Goal: Task Accomplishment & Management: Manage account settings

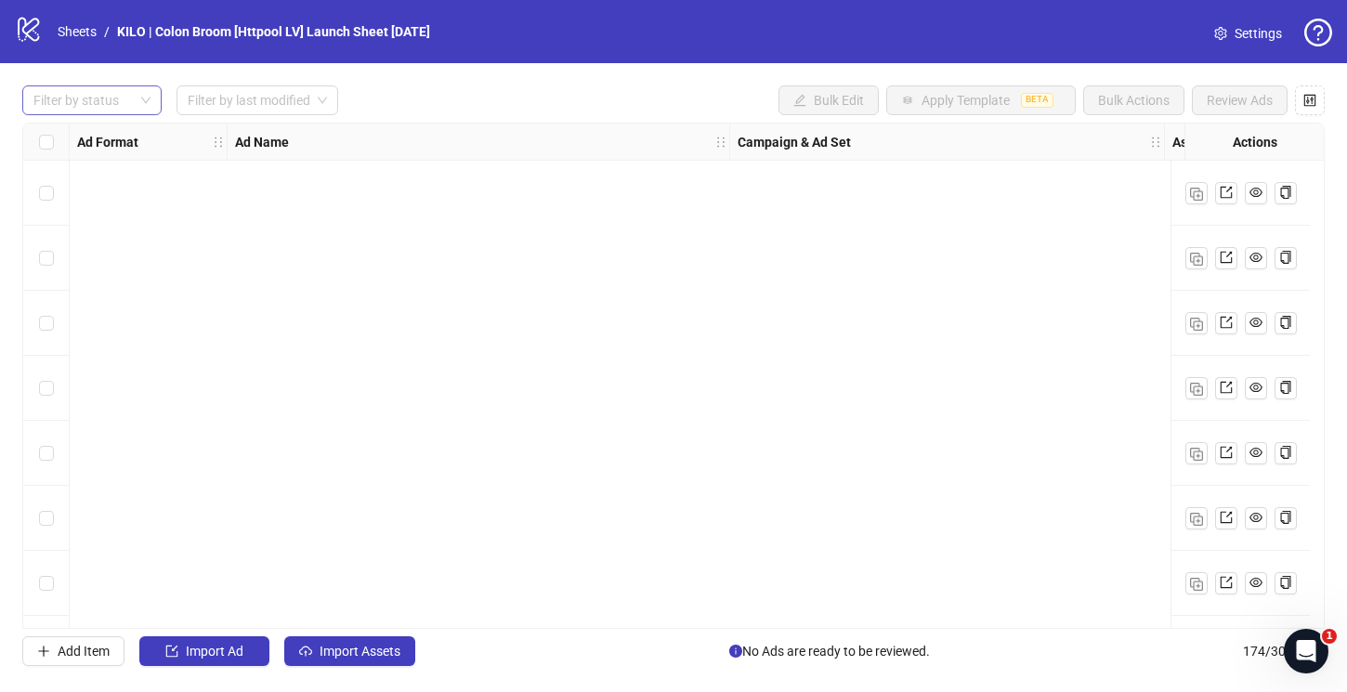
scroll to position [10617, 541]
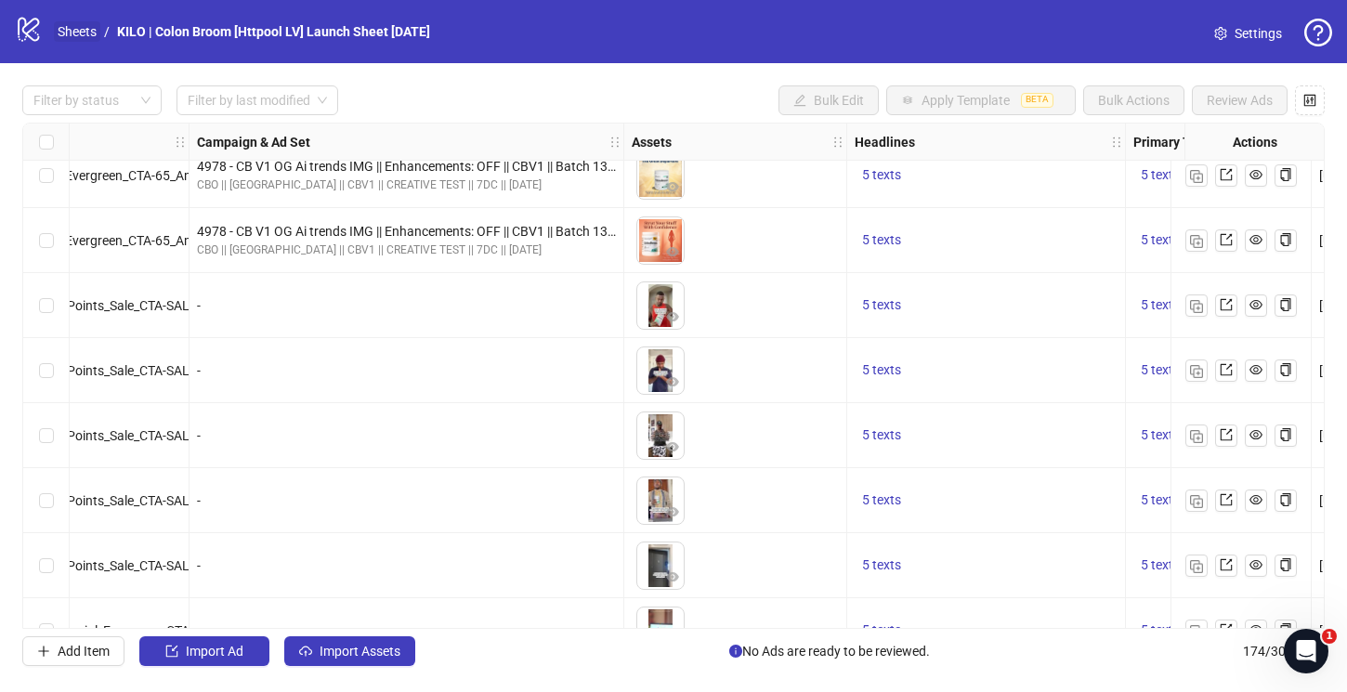
click at [61, 30] on link "Sheets" at bounding box center [77, 31] width 46 height 20
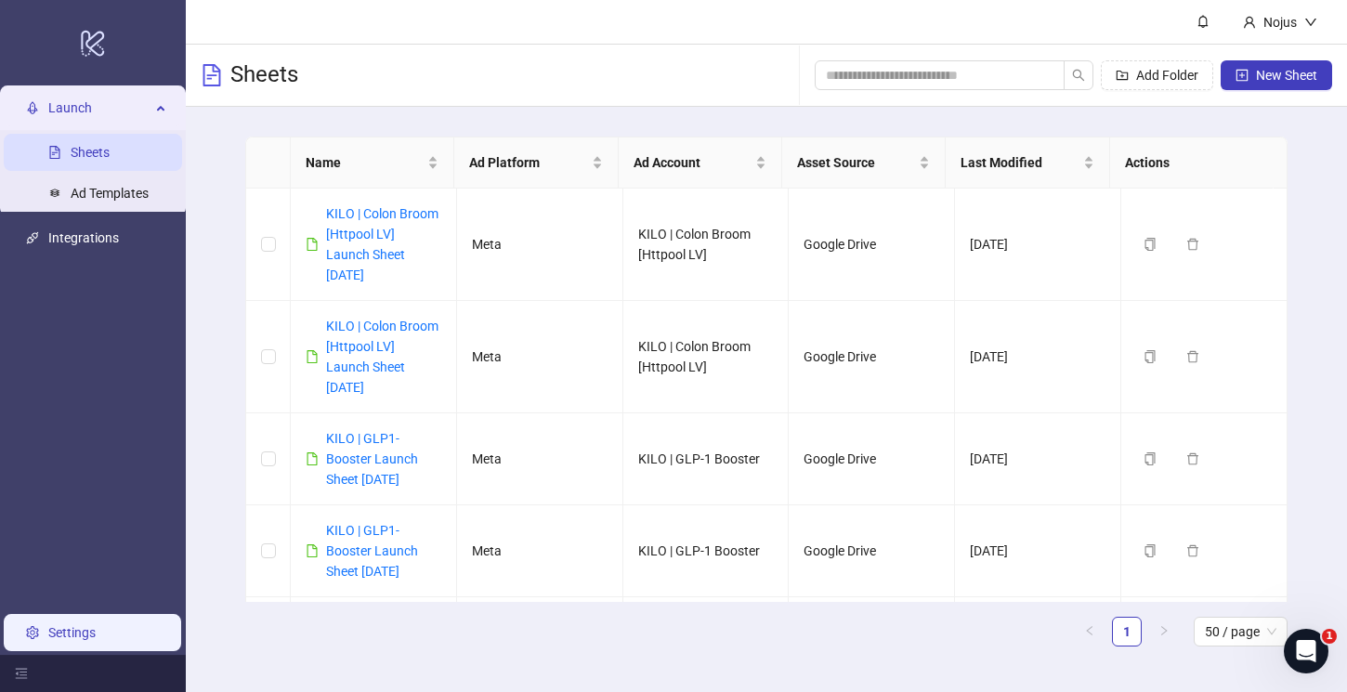
click at [48, 625] on link "Settings" at bounding box center [71, 632] width 47 height 15
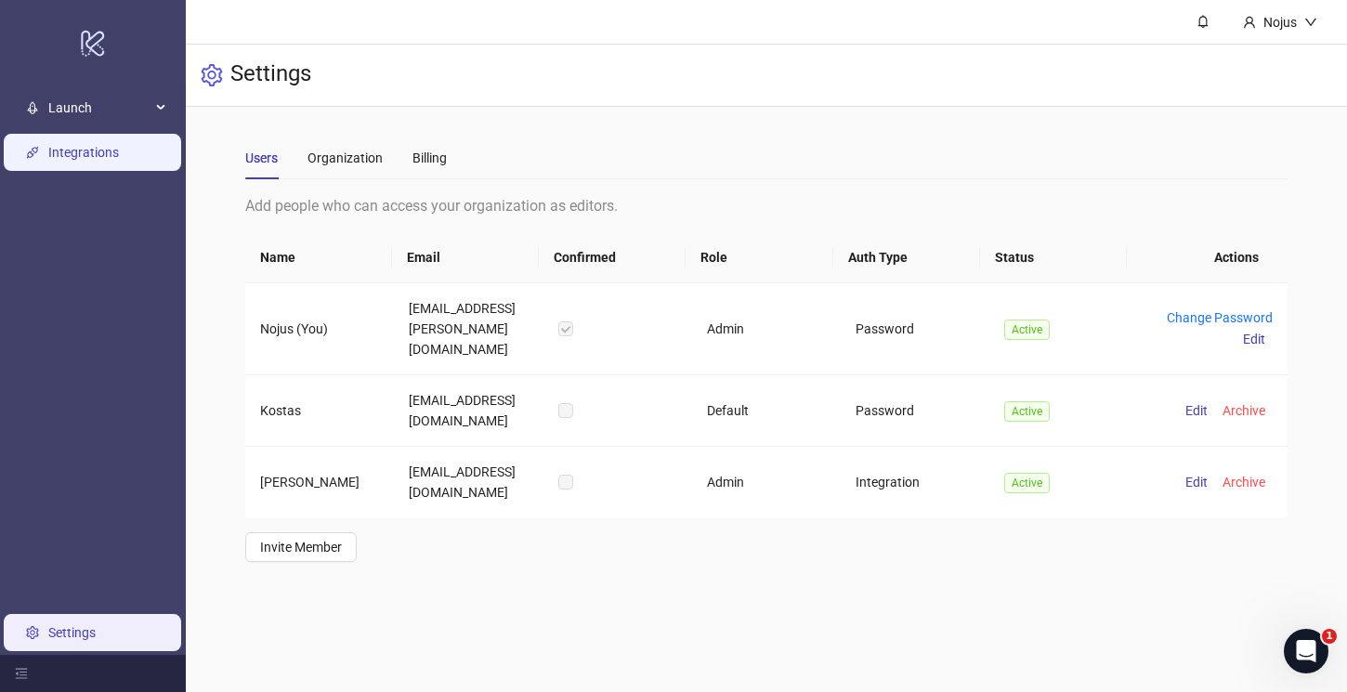
click at [100, 150] on link "Integrations" at bounding box center [83, 152] width 71 height 15
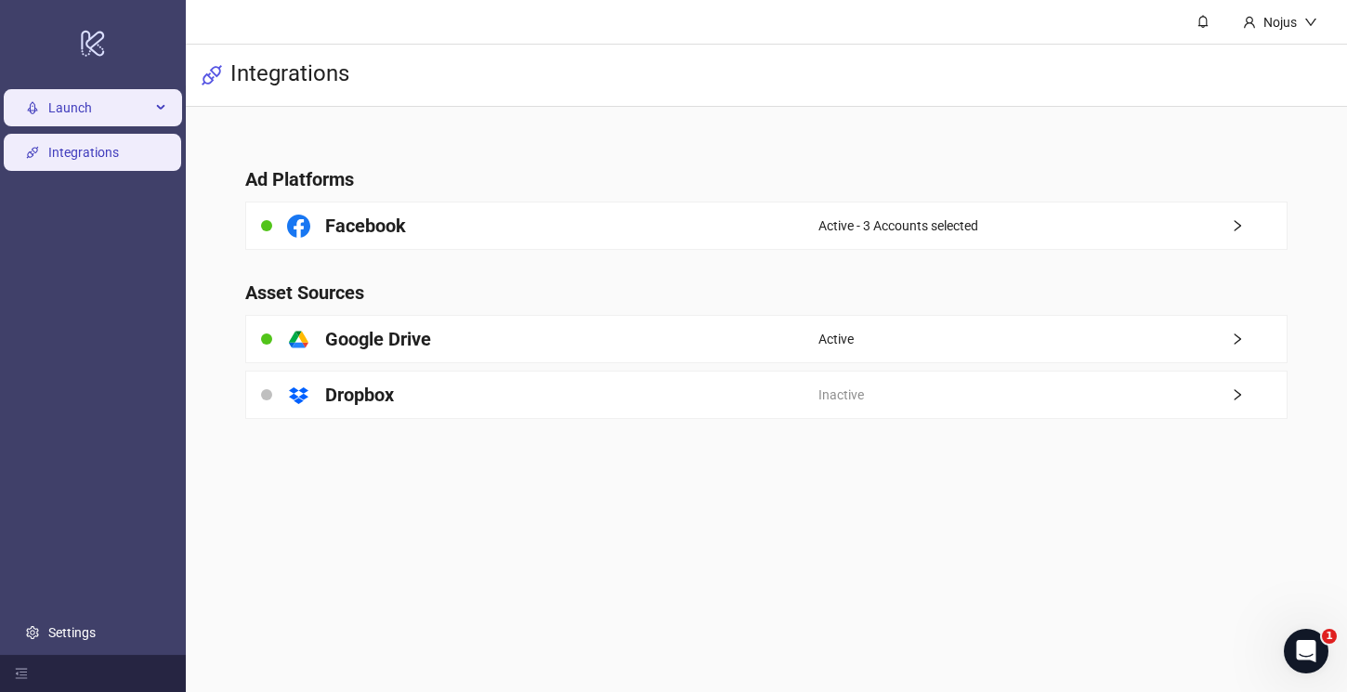
click at [77, 106] on span "Launch" at bounding box center [99, 107] width 102 height 37
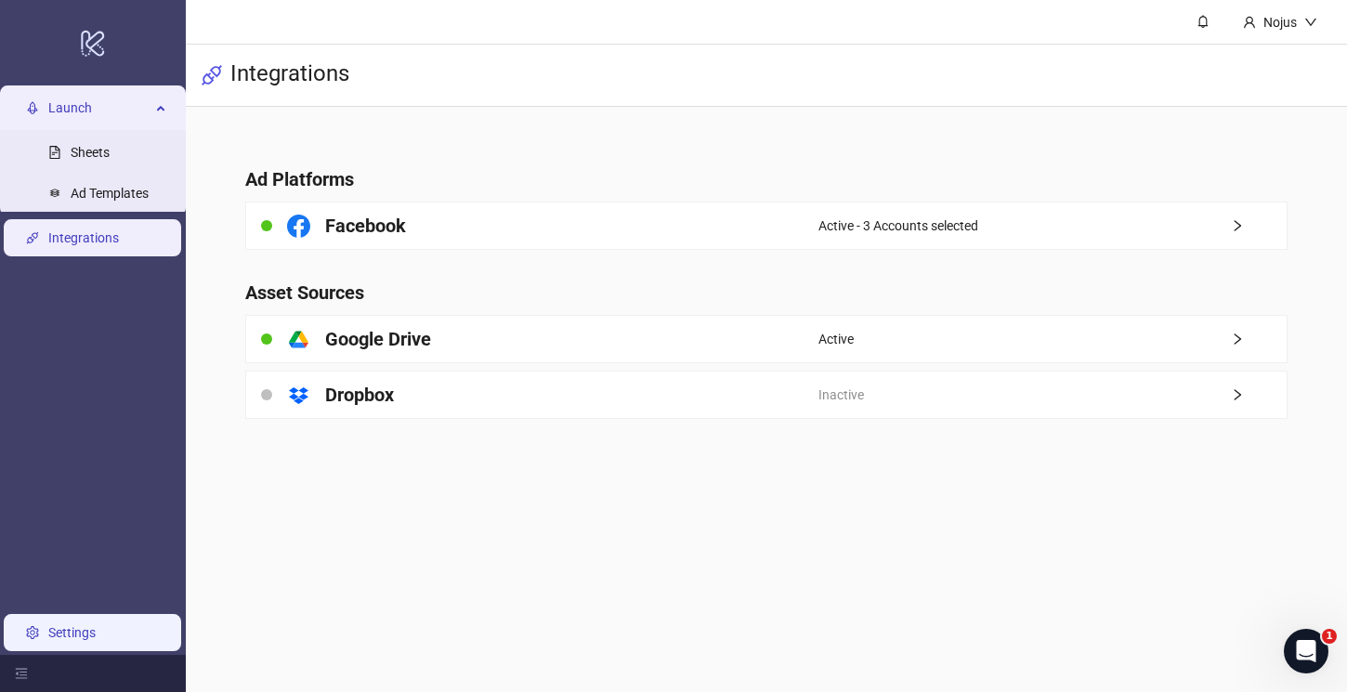
click at [82, 625] on link "Settings" at bounding box center [71, 632] width 47 height 15
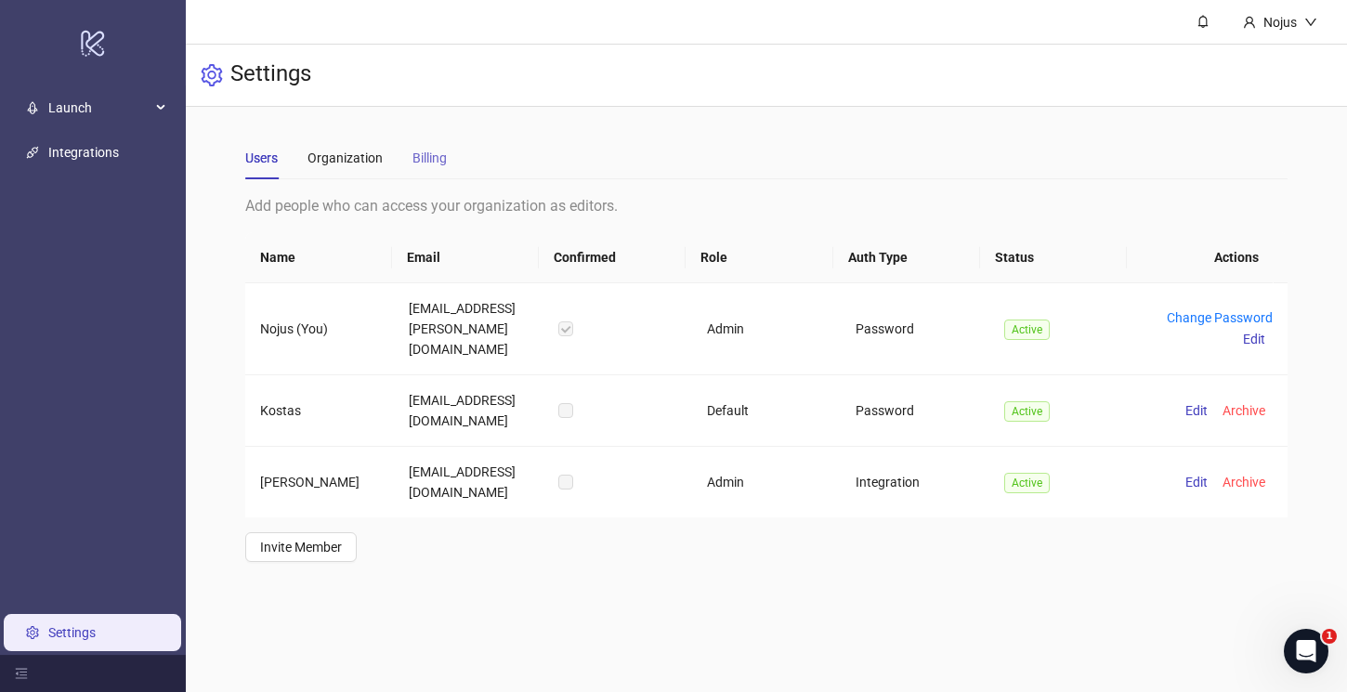
click at [440, 172] on div "Billing" at bounding box center [429, 158] width 34 height 43
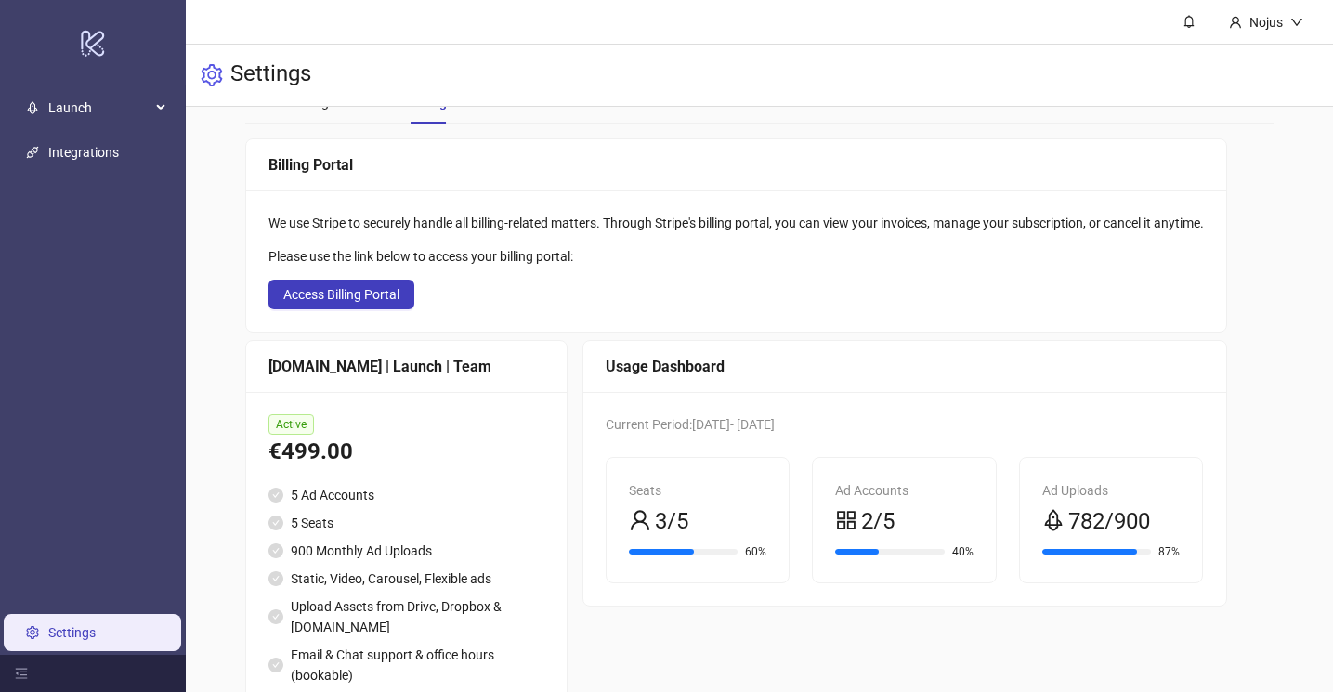
scroll to position [77, 0]
